Goal: Information Seeking & Learning: Learn about a topic

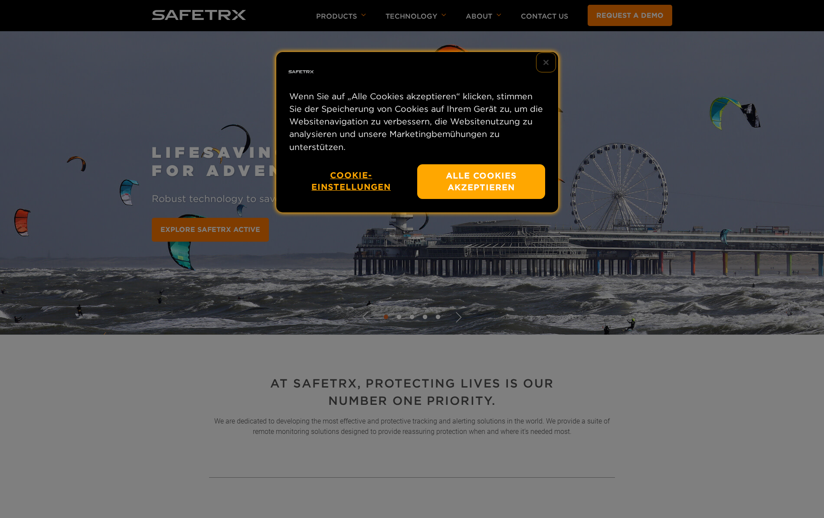
click at [547, 62] on button "Schließen" at bounding box center [545, 62] width 19 height 19
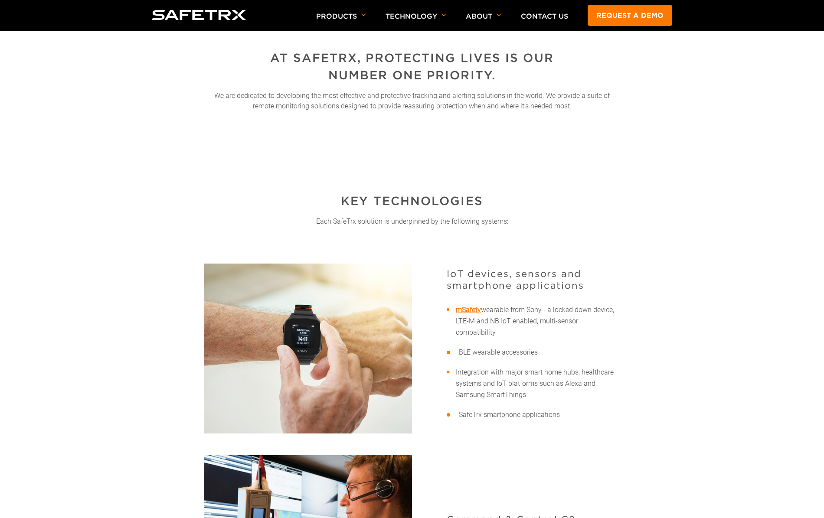
scroll to position [173, 0]
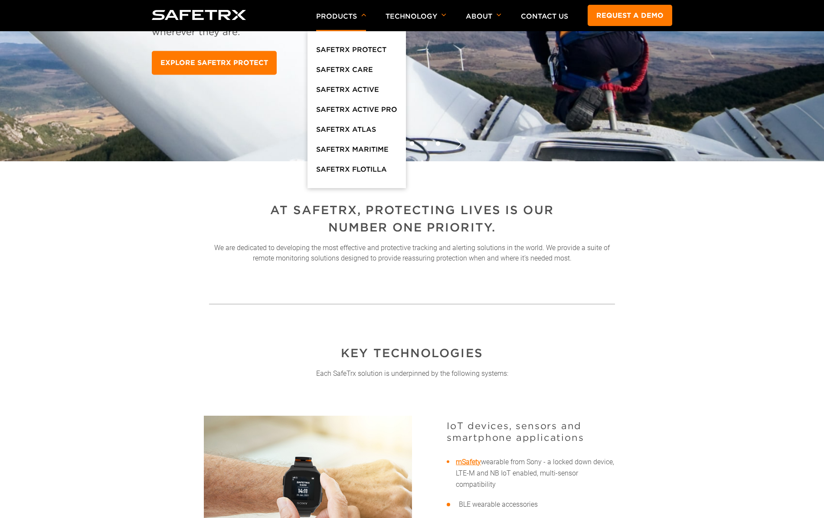
click at [343, 18] on p "Products" at bounding box center [341, 21] width 50 height 19
click at [188, 18] on img at bounding box center [199, 15] width 95 height 10
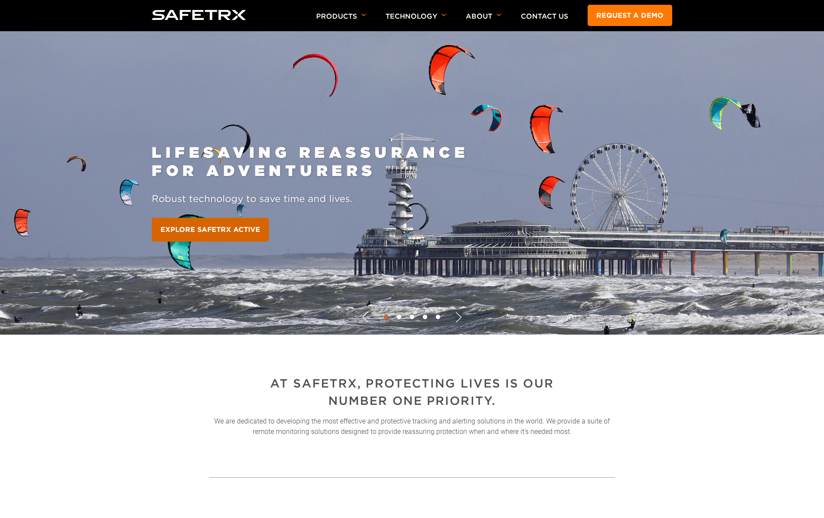
click at [243, 229] on link "EXPLORE SAFETRX ACTIVE" at bounding box center [210, 230] width 117 height 24
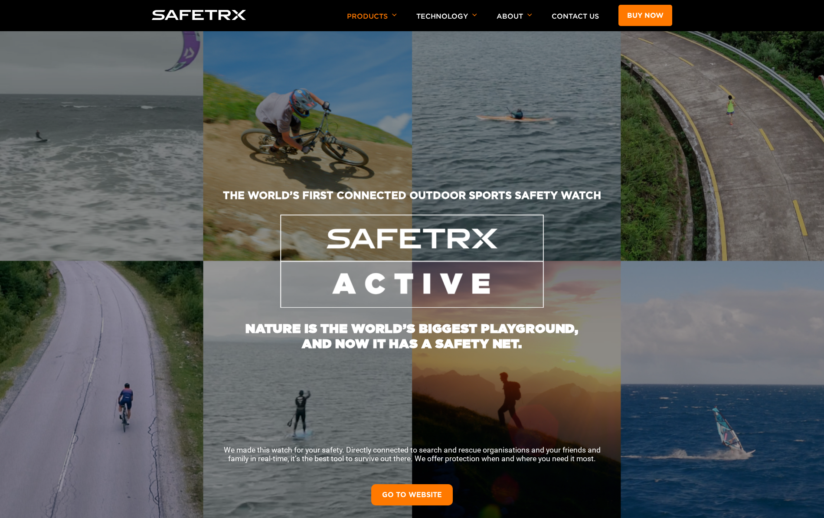
click at [416, 496] on link "GO TO WEBSITE" at bounding box center [412, 494] width 82 height 21
